Goal: Information Seeking & Learning: Check status

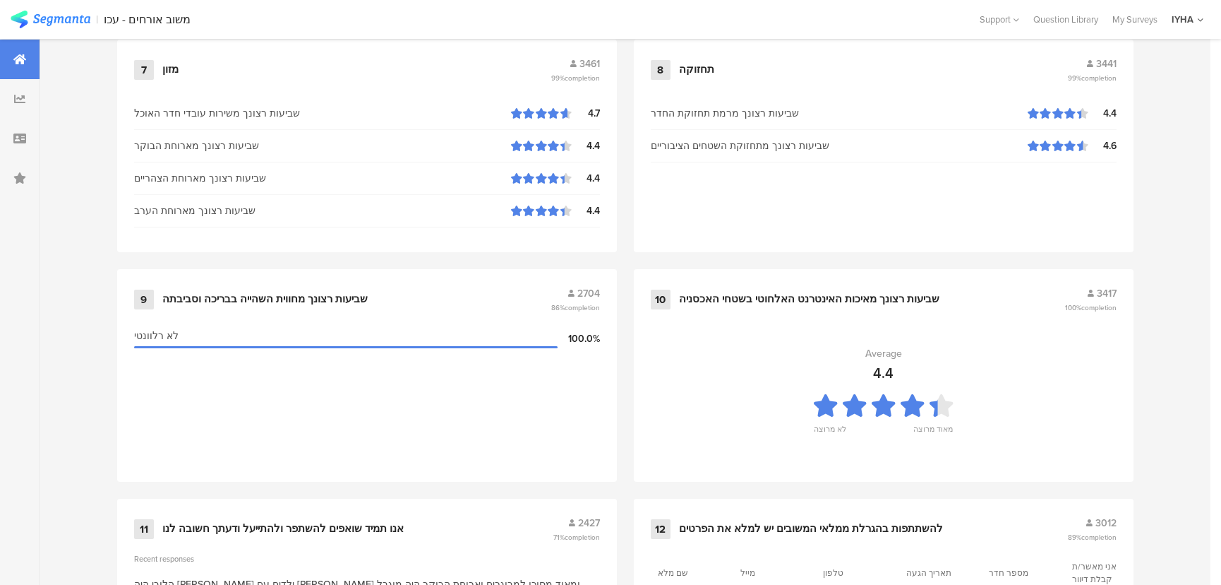
scroll to position [1476, 0]
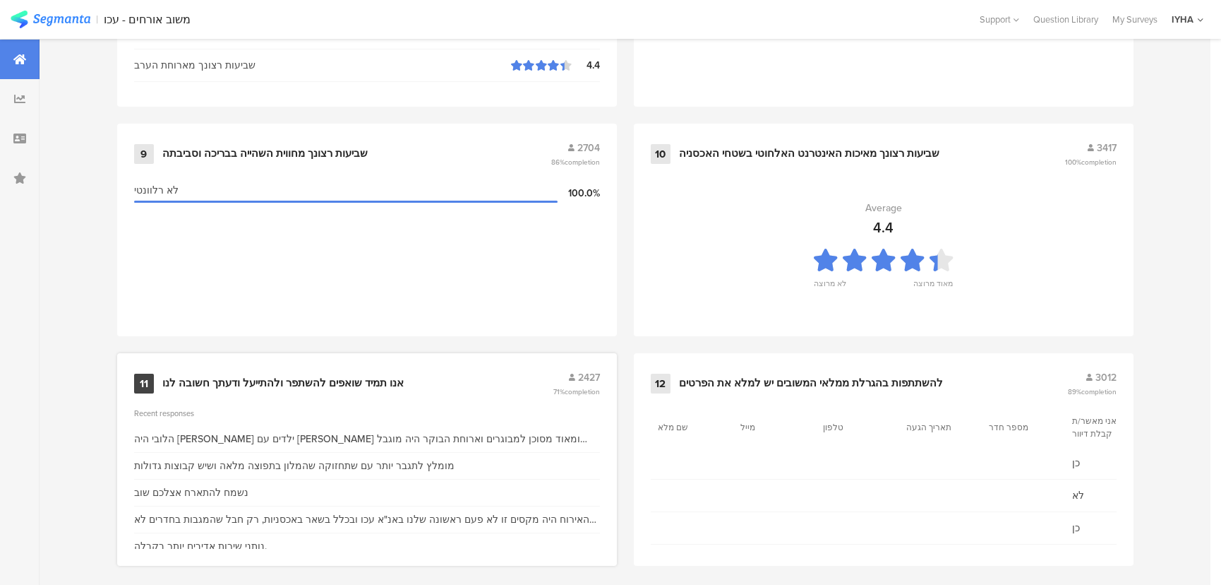
click at [254, 377] on div "אנו תמיד שואפים להשתפר ולהתייעל ודעתך חשובה לנו" at bounding box center [282, 383] width 241 height 14
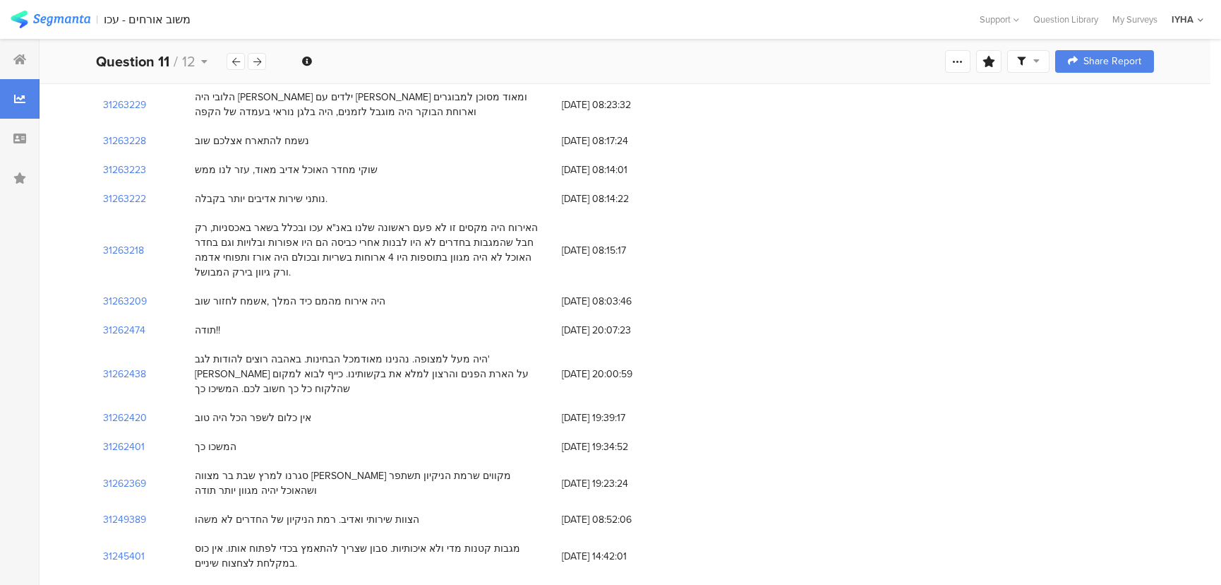
scroll to position [256, 0]
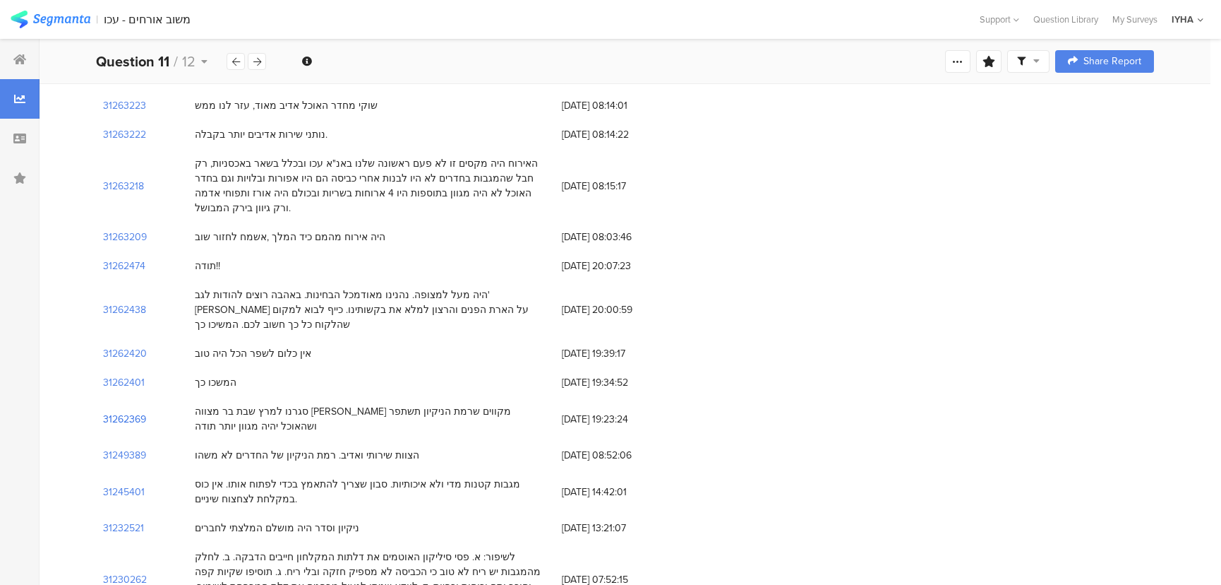
click at [133, 412] on section "31262369" at bounding box center [124, 419] width 43 height 15
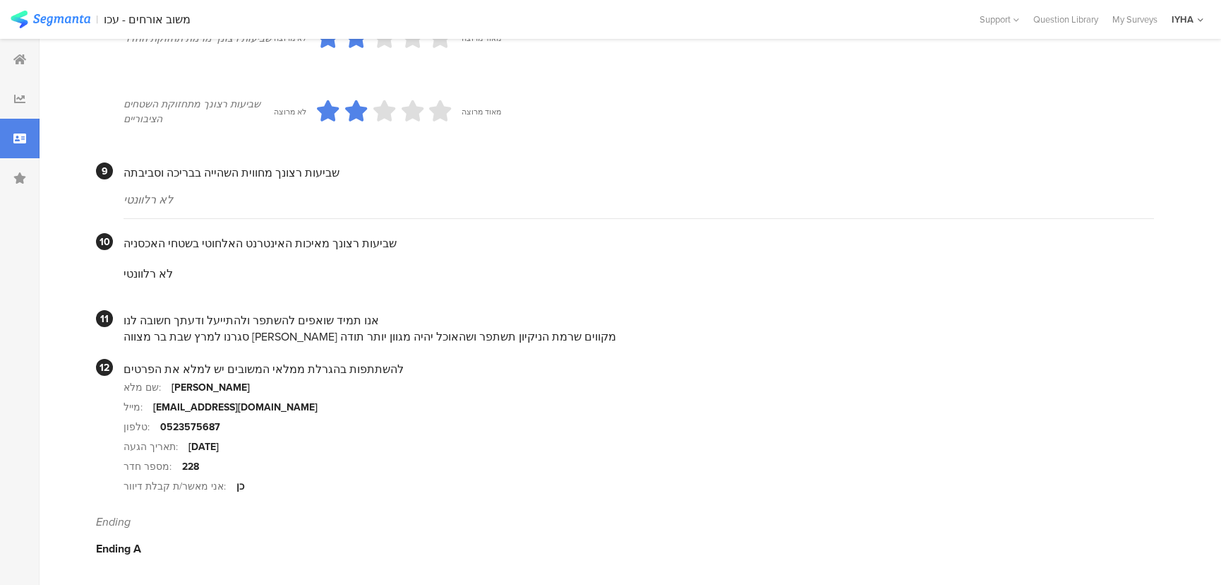
scroll to position [1256, 0]
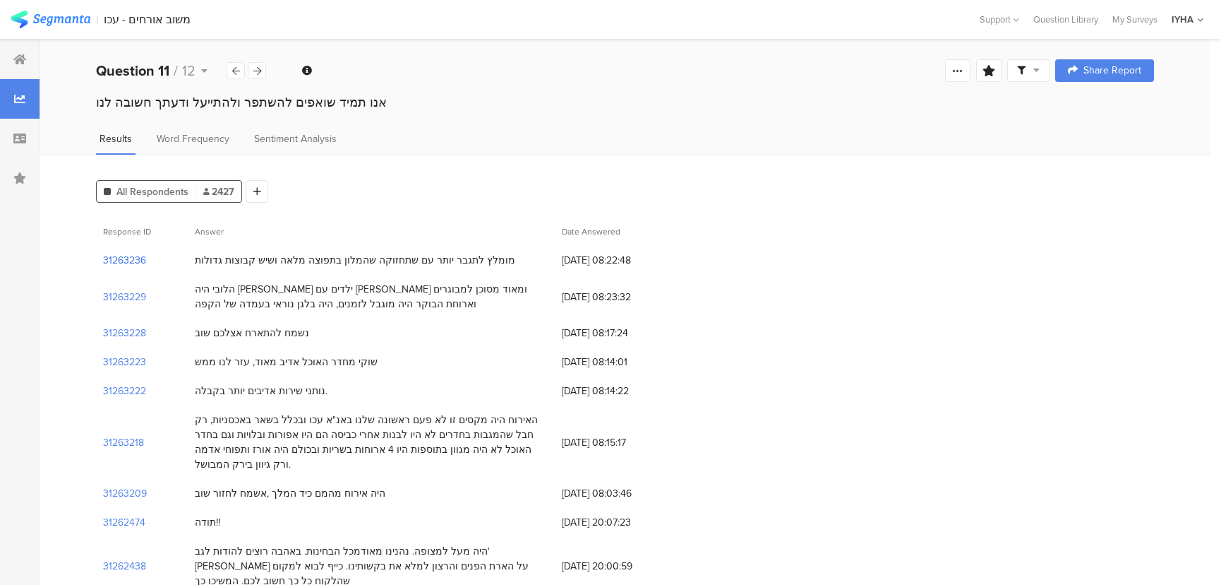
click at [130, 261] on section "31263236" at bounding box center [124, 260] width 43 height 15
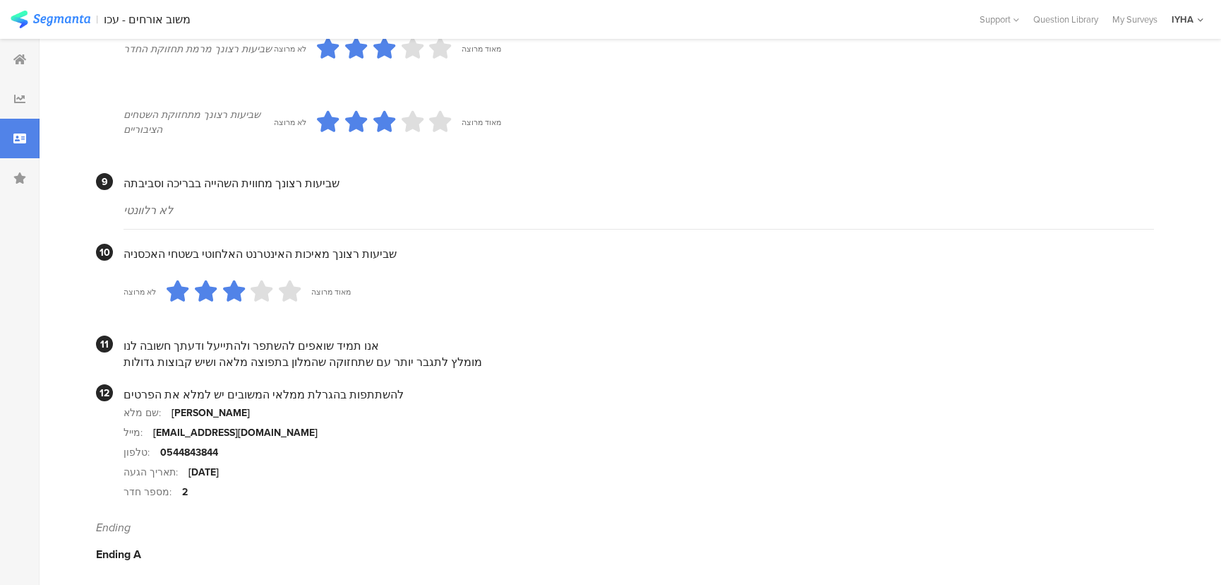
scroll to position [1207, 0]
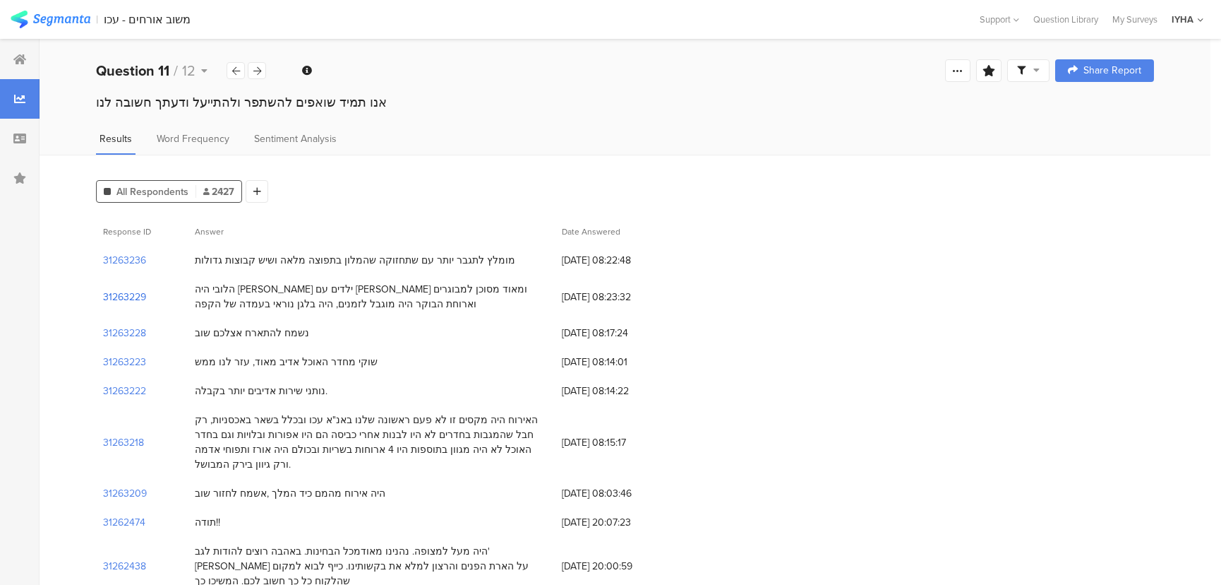
click at [126, 292] on section "31263229" at bounding box center [124, 296] width 43 height 15
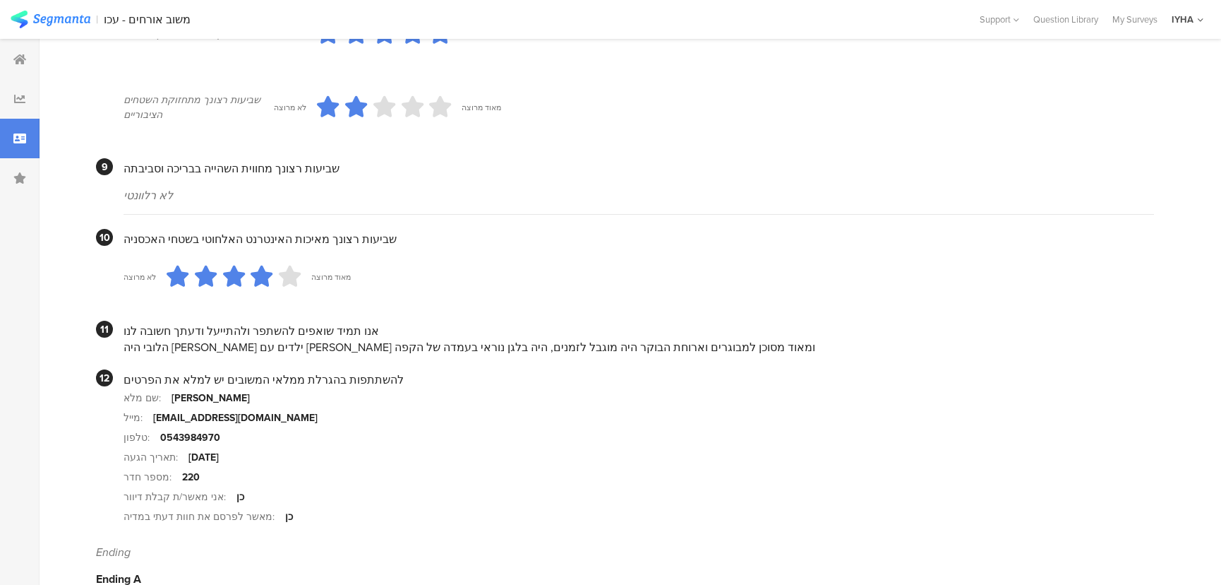
scroll to position [1247, 0]
